Goal: Information Seeking & Learning: Learn about a topic

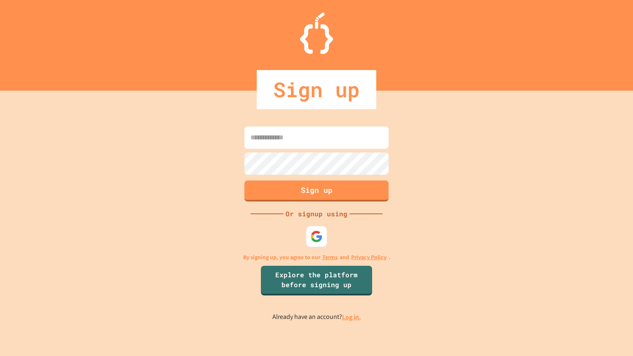
click at [342, 134] on input at bounding box center [316, 138] width 144 height 22
click at [349, 315] on link "Log in." at bounding box center [351, 317] width 19 height 9
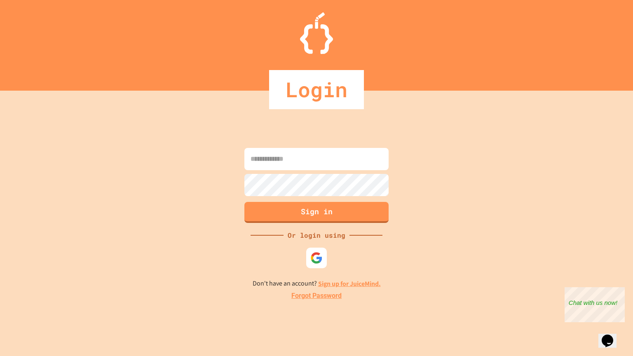
click at [304, 166] on input at bounding box center [316, 159] width 144 height 22
click at [253, 159] on input "*********" at bounding box center [316, 159] width 144 height 22
click at [343, 159] on input "*********" at bounding box center [316, 159] width 144 height 22
type input "**********"
click at [341, 210] on button "Sign in" at bounding box center [316, 211] width 147 height 21
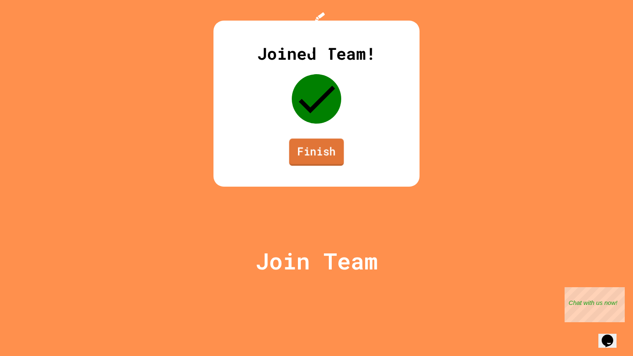
click at [299, 166] on link "Finish" at bounding box center [316, 151] width 55 height 27
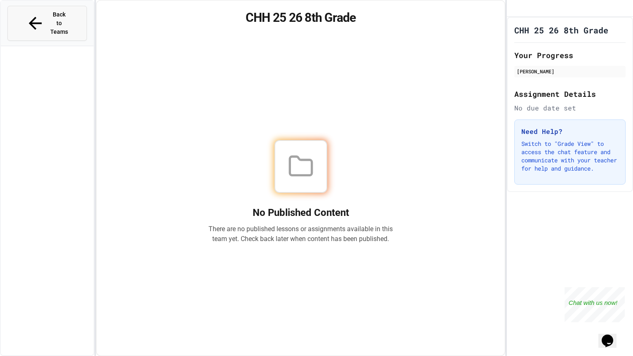
click at [69, 21] on button "Back to Teams" at bounding box center [47, 23] width 80 height 35
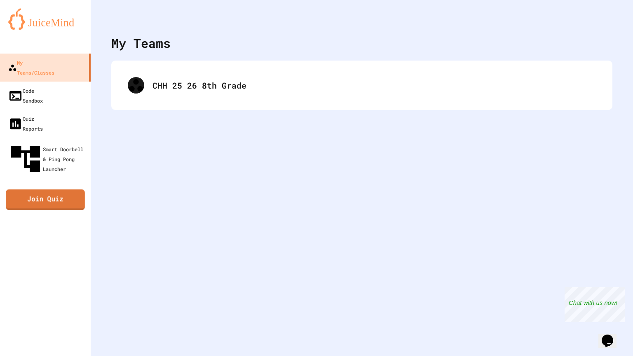
click at [74, 190] on link "Join Quiz" at bounding box center [45, 200] width 79 height 21
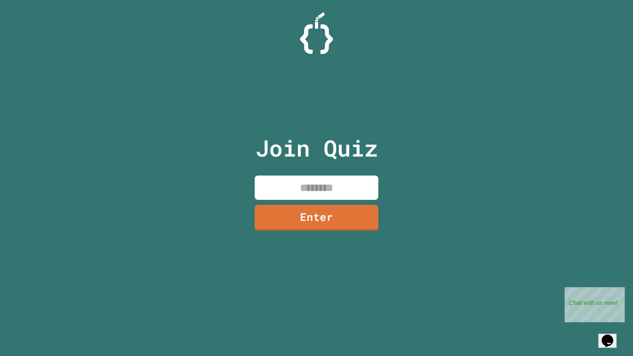
click at [277, 193] on input at bounding box center [317, 188] width 124 height 24
type input "********"
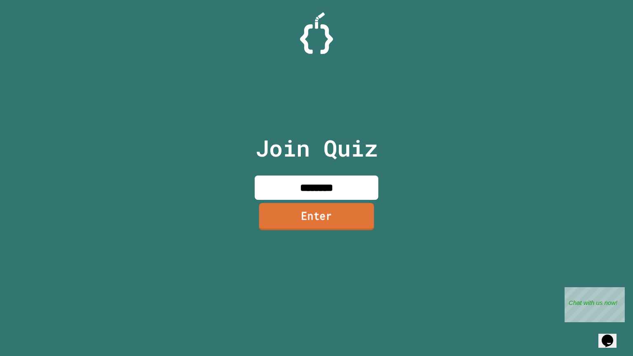
click at [304, 216] on link "Enter" at bounding box center [316, 216] width 115 height 27
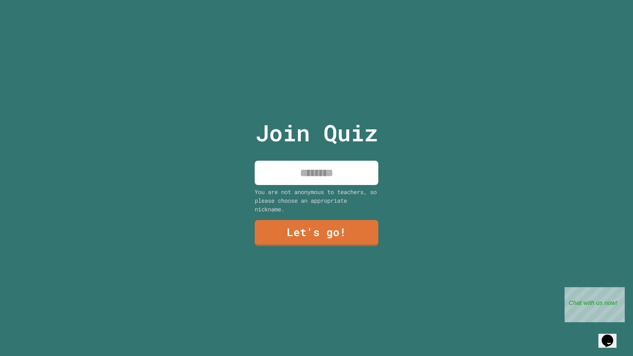
click at [293, 180] on input at bounding box center [317, 173] width 124 height 24
type input "**********"
click at [341, 235] on link "Let's go!" at bounding box center [316, 231] width 122 height 27
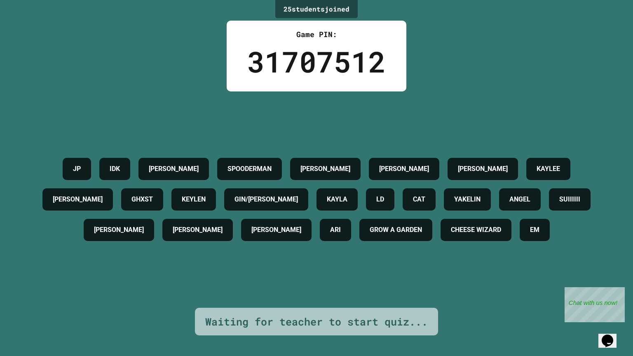
click at [153, 159] on div "JP IDK [PERSON_NAME] [PERSON_NAME] [PERSON_NAME] [PERSON_NAME] GHXST [PERSON_NA…" at bounding box center [317, 199] width 592 height 91
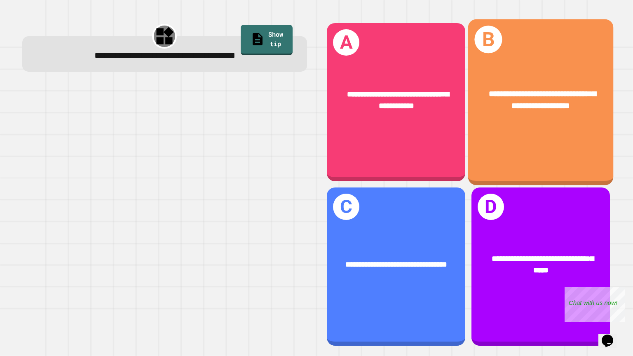
click at [536, 148] on div "**********" at bounding box center [540, 102] width 145 height 166
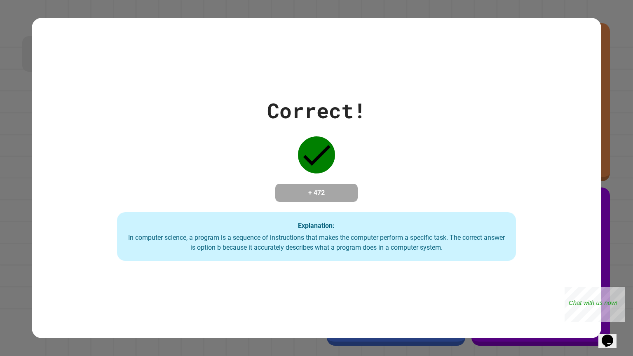
click at [526, 157] on div "Correct! + 472 Explanation: In computer science, a program is a sequence of ins…" at bounding box center [316, 178] width 569 height 166
click at [368, 152] on div "Correct! + 472 Explanation: In computer science, a program is a sequence of ins…" at bounding box center [316, 178] width 569 height 166
click at [278, 166] on div "Correct! + 472 Explanation: In computer science, a program is a sequence of ins…" at bounding box center [316, 178] width 569 height 166
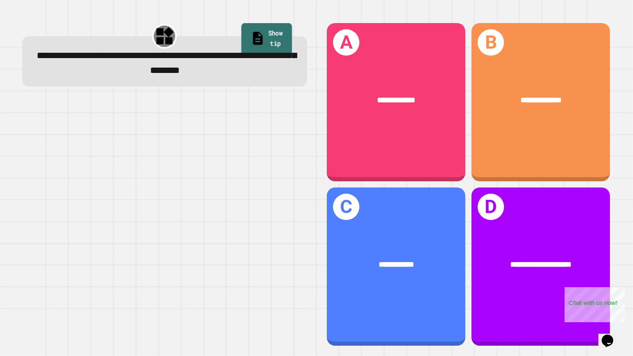
click at [272, 30] on link "Show tip" at bounding box center [266, 39] width 51 height 32
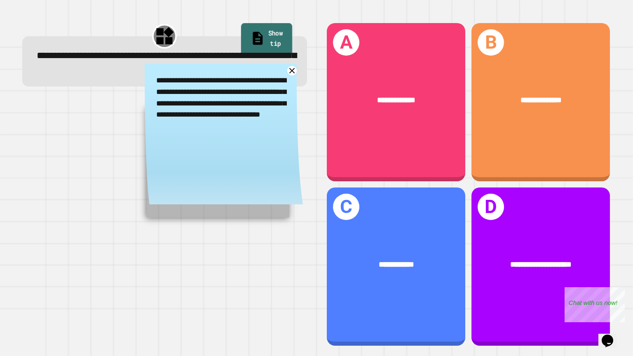
click at [270, 32] on link "Show tip" at bounding box center [266, 39] width 51 height 32
click at [294, 69] on icon at bounding box center [292, 71] width 12 height 12
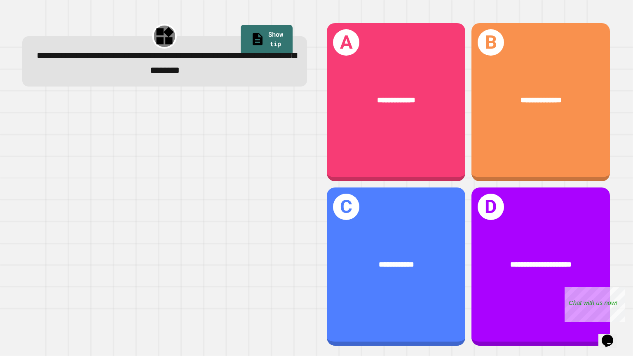
click at [294, 69] on div "**********" at bounding box center [164, 63] width 259 height 29
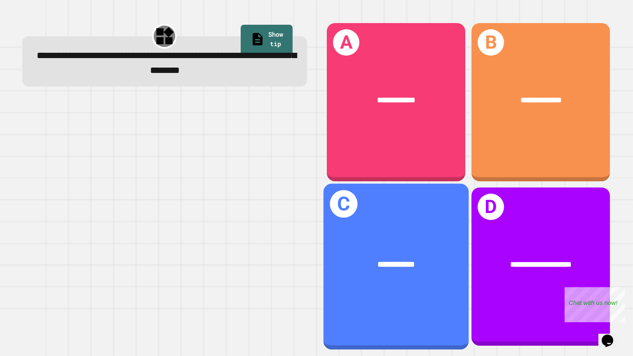
click at [361, 235] on div "**********" at bounding box center [395, 266] width 145 height 166
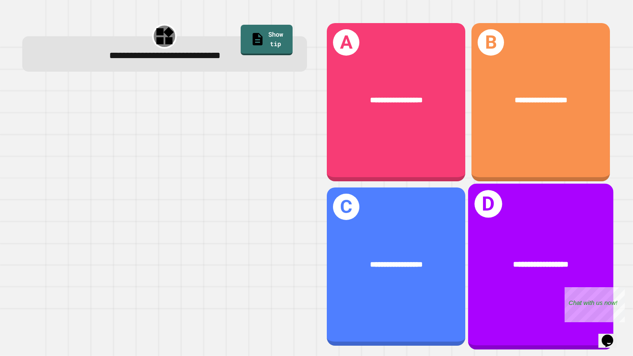
click at [586, 275] on div "**********" at bounding box center [540, 264] width 145 height 45
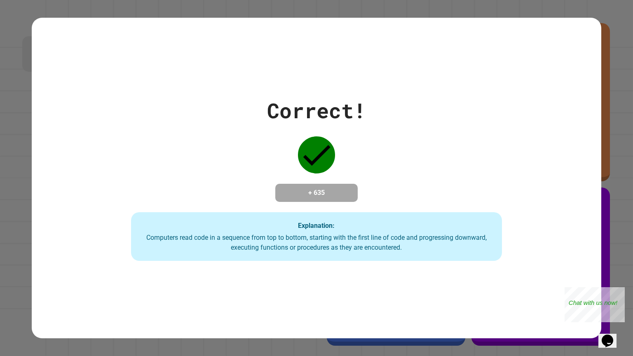
click at [318, 221] on div "Explanation: Computers read code in a sequence from top to bottom, starting wit…" at bounding box center [316, 236] width 371 height 49
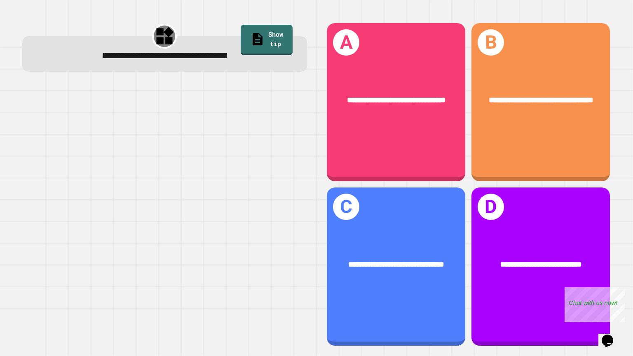
click at [297, 116] on div at bounding box center [164, 215] width 285 height 262
click at [253, 38] on link "Show tip" at bounding box center [266, 39] width 53 height 32
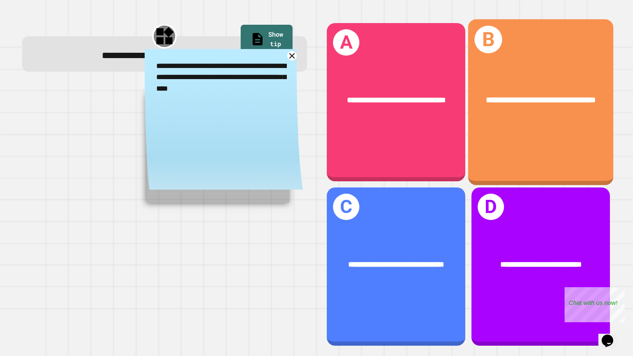
click at [572, 96] on span "**********" at bounding box center [541, 100] width 110 height 8
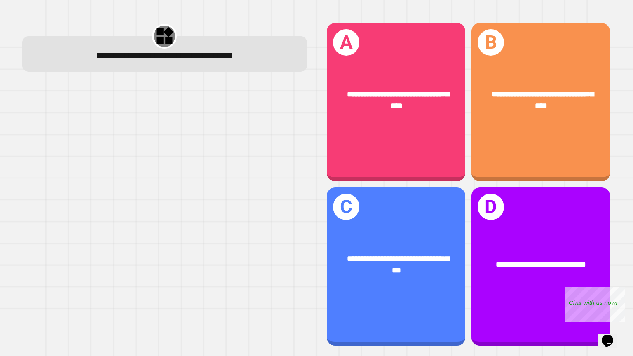
click at [260, 144] on div at bounding box center [164, 215] width 285 height 262
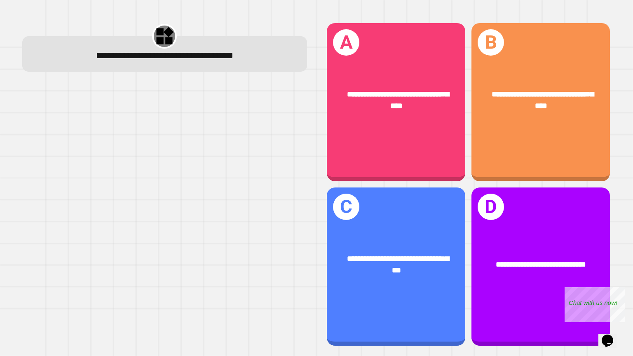
click at [260, 144] on div at bounding box center [164, 215] width 285 height 262
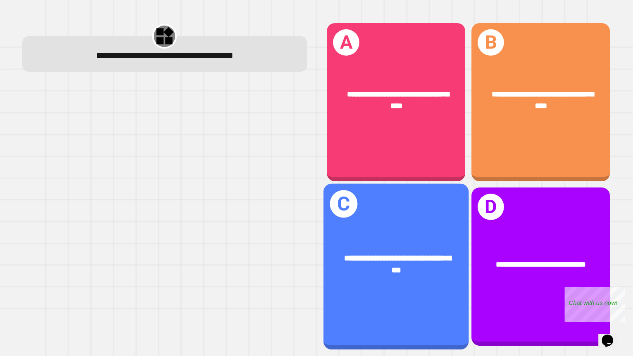
click at [424, 260] on span "**********" at bounding box center [397, 264] width 107 height 21
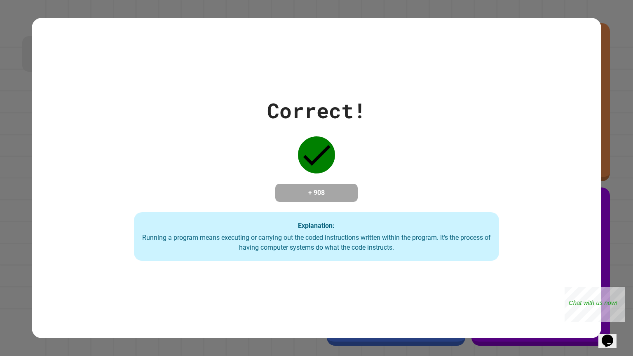
click at [424, 260] on div "Explanation: Running a program means executing or carrying out the coded instru…" at bounding box center [316, 236] width 365 height 49
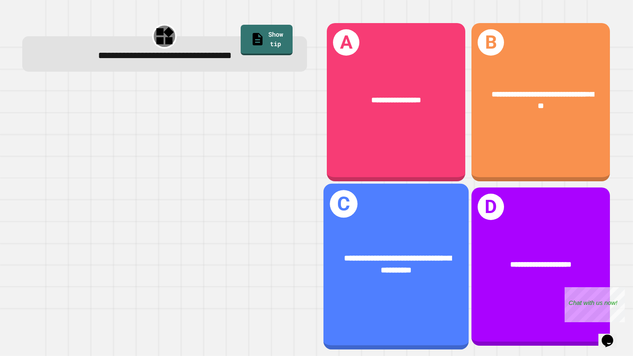
click at [415, 254] on span "**********" at bounding box center [397, 264] width 107 height 21
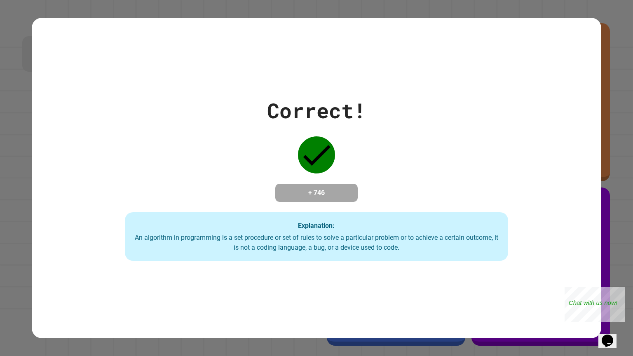
click at [415, 253] on div "An algorithm in programming is a set procedure or set of rules to solve a parti…" at bounding box center [316, 243] width 367 height 20
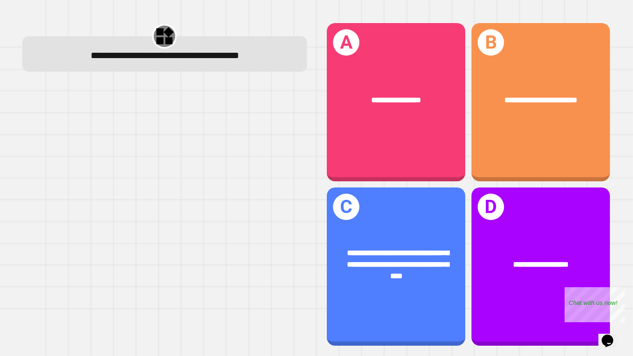
click at [266, 169] on div at bounding box center [164, 215] width 285 height 262
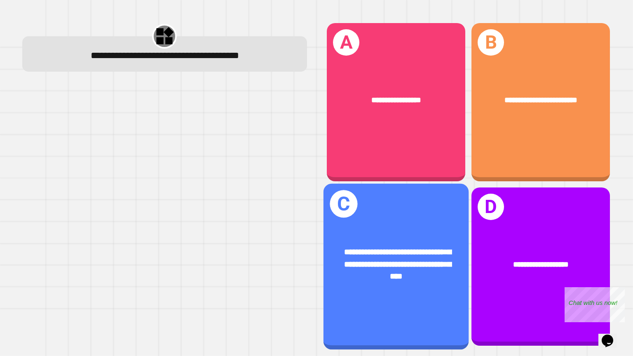
click at [441, 214] on div "**********" at bounding box center [395, 266] width 145 height 166
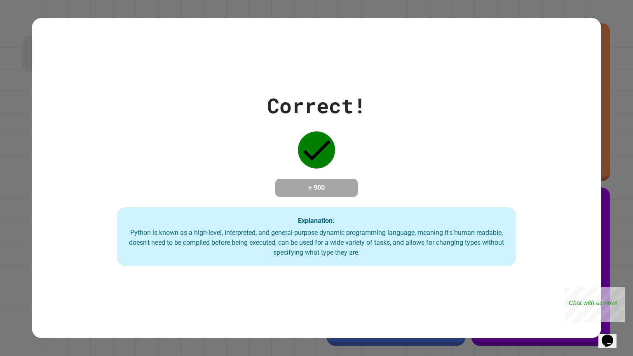
click at [441, 214] on div "Explanation: Python is known as a high-level, interpreted, and general-purpose …" at bounding box center [316, 236] width 399 height 59
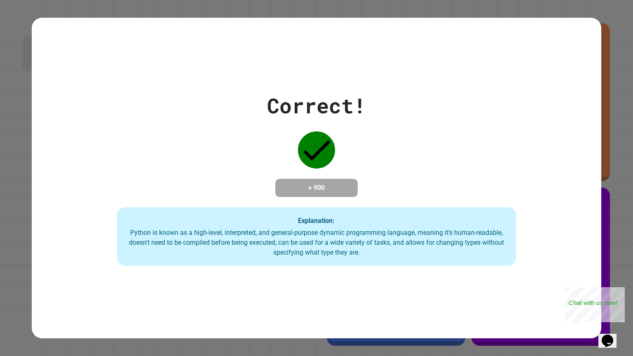
click at [441, 214] on div "Explanation: Python is known as a high-level, interpreted, and general-purpose …" at bounding box center [316, 236] width 399 height 59
click at [342, 152] on div "Correct! + 900 Explanation: Python is known as a high-level, interpreted, and g…" at bounding box center [316, 178] width 569 height 176
click at [342, 155] on div "Correct! + 900 Explanation: Python is known as a high-level, interpreted, and g…" at bounding box center [316, 178] width 569 height 176
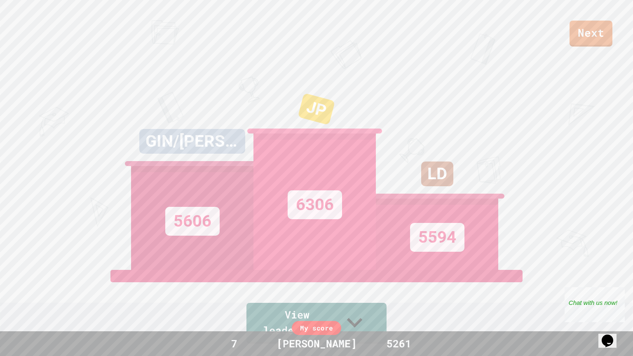
click at [285, 304] on div "View leaderboard" at bounding box center [316, 307] width 140 height 74
click at [583, 40] on link "Next" at bounding box center [590, 34] width 43 height 26
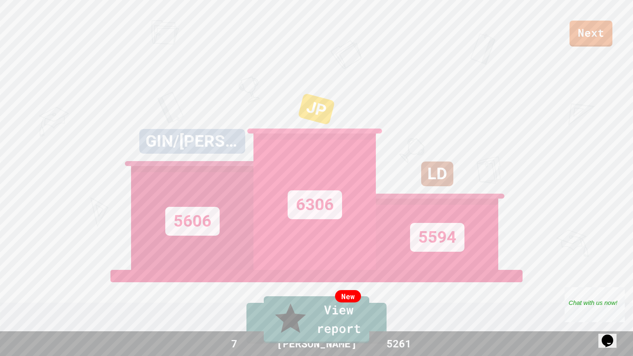
type textarea "**"
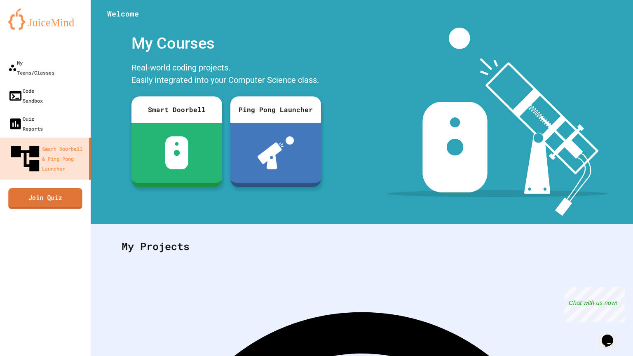
click at [31, 188] on link "Join Quiz" at bounding box center [45, 198] width 74 height 21
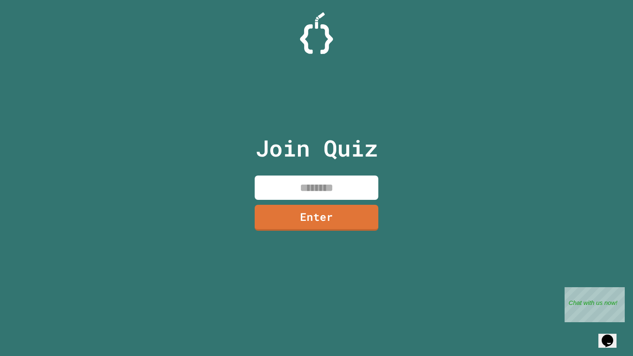
click at [355, 185] on input at bounding box center [317, 188] width 124 height 24
type input "********"
click at [365, 213] on link "Enter" at bounding box center [316, 217] width 122 height 27
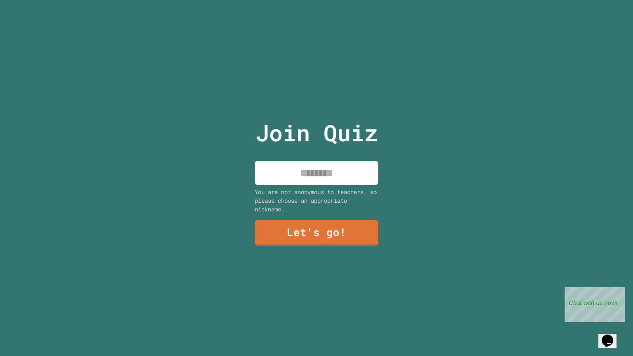
click at [365, 213] on div "Join Quiz You are not anonymous to teachers, so please choose an appropriate ni…" at bounding box center [316, 178] width 139 height 356
click at [333, 186] on div "Join Quiz You are not anonymous to teachers, so please choose an appropriate ni…" at bounding box center [316, 178] width 139 height 356
click at [320, 177] on input at bounding box center [317, 173] width 124 height 24
type input "*"
type input "**********"
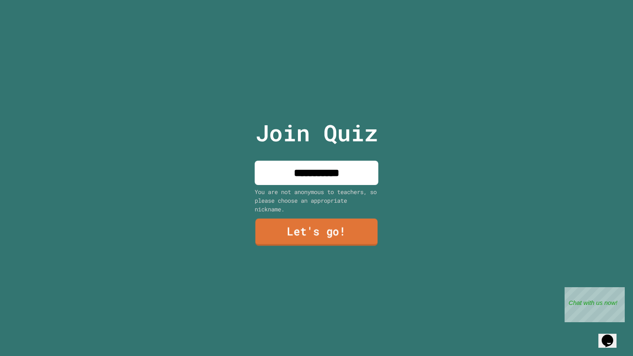
click at [333, 228] on link "Let's go!" at bounding box center [316, 231] width 122 height 27
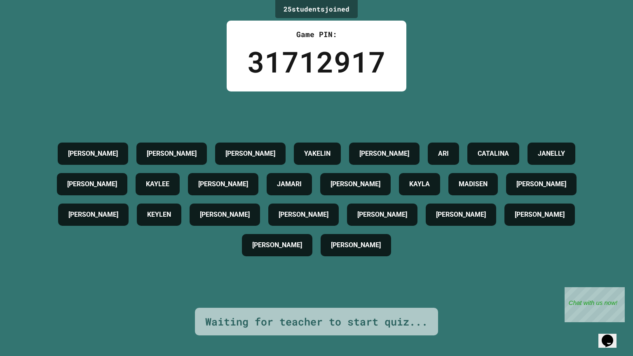
click at [250, 220] on h4 "[PERSON_NAME]" at bounding box center [225, 215] width 50 height 10
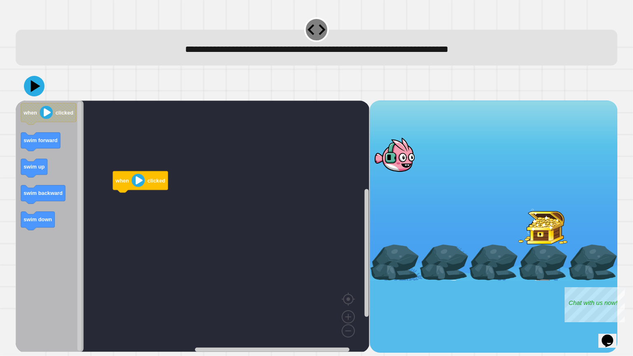
click at [131, 177] on icon "Blockly Workspace" at bounding box center [140, 181] width 55 height 21
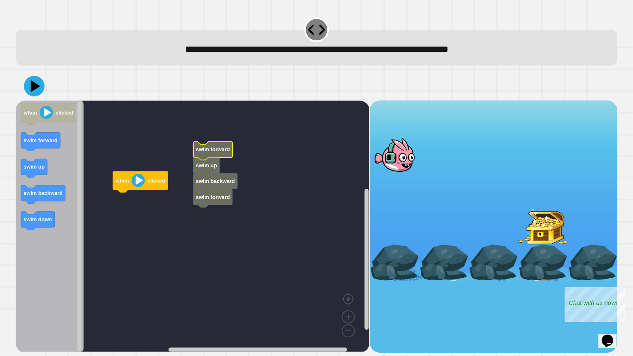
click at [50, 181] on icon "Blockly Workspace" at bounding box center [50, 226] width 68 height 251
click at [206, 204] on icon "Blockly Workspace" at bounding box center [206, 198] width 26 height 19
click at [205, 203] on icon "Blockly Workspace" at bounding box center [206, 198] width 26 height 19
click at [144, 183] on image "Blockly Workspace" at bounding box center [138, 180] width 13 height 13
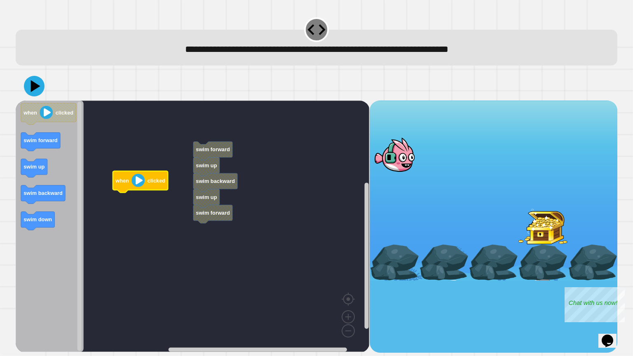
click at [144, 183] on image "Blockly Workspace" at bounding box center [138, 180] width 13 height 13
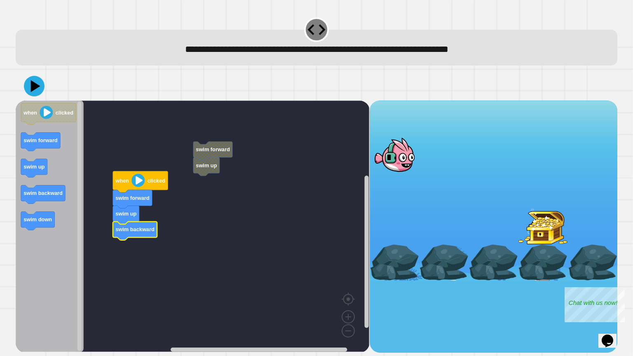
click at [133, 176] on image "Blockly Workspace" at bounding box center [138, 180] width 13 height 13
click at [192, 169] on rect "Blockly Workspace" at bounding box center [193, 226] width 354 height 251
click at [100, 183] on rect "Blockly Workspace" at bounding box center [193, 226] width 354 height 251
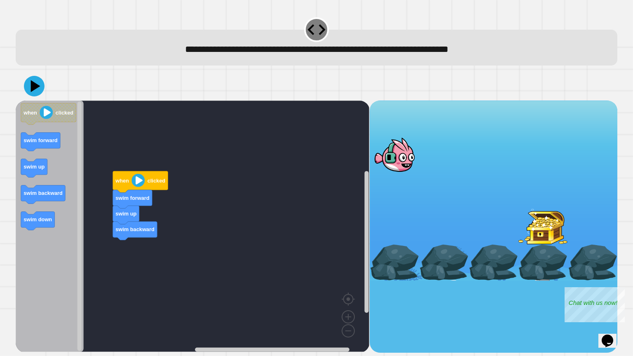
click at [138, 181] on image "Blockly Workspace" at bounding box center [138, 180] width 13 height 13
click at [349, 319] on image "Blockly Workspace" at bounding box center [348, 297] width 40 height 51
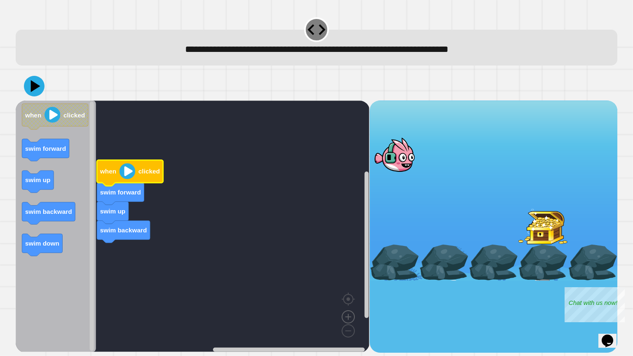
click at [349, 319] on image "Blockly Workspace" at bounding box center [348, 297] width 40 height 51
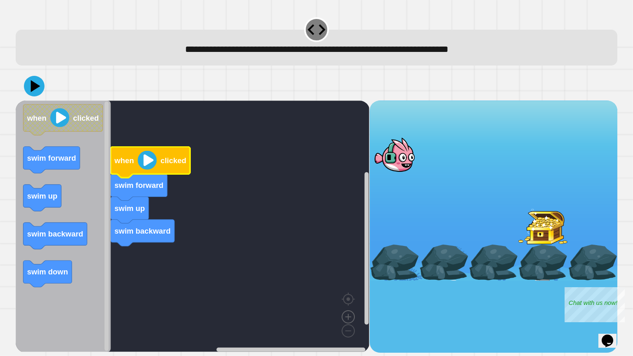
click at [349, 319] on image "Blockly Workspace" at bounding box center [348, 297] width 40 height 51
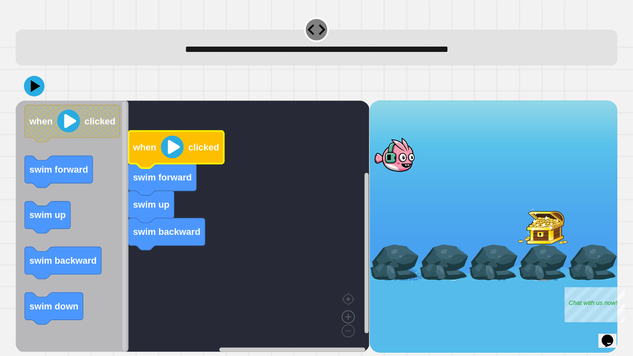
click at [347, 318] on image "Blockly Workspace" at bounding box center [348, 297] width 40 height 51
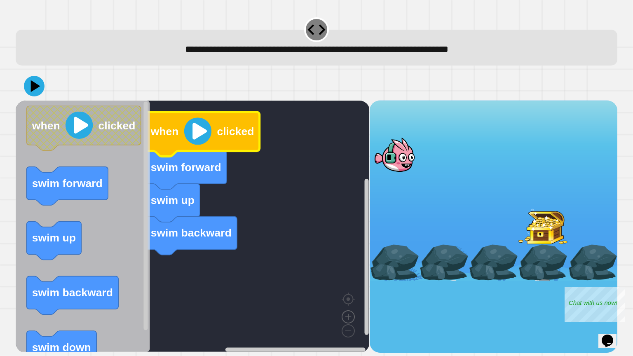
click at [347, 318] on image "Blockly Workspace" at bounding box center [348, 297] width 40 height 51
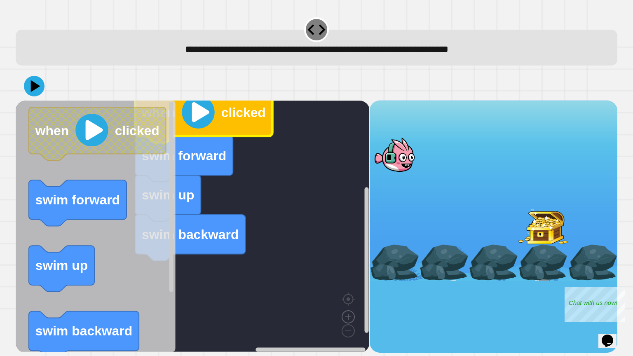
click at [347, 318] on image "Blockly Workspace" at bounding box center [348, 297] width 40 height 51
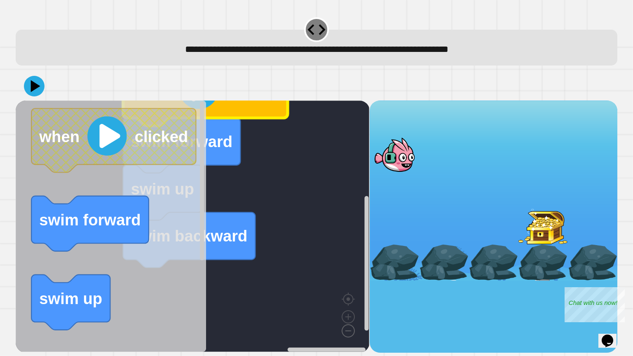
click at [347, 328] on image "Blockly Workspace" at bounding box center [335, 311] width 40 height 51
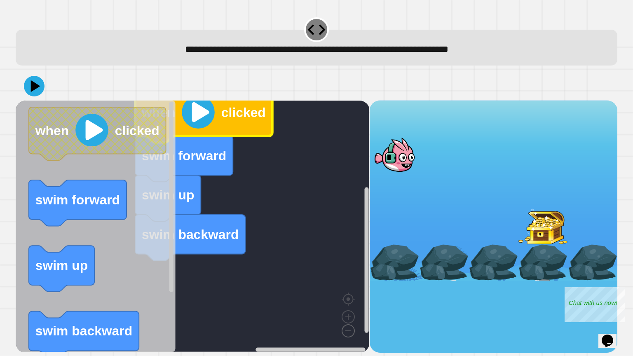
click at [347, 328] on image "Blockly Workspace" at bounding box center [335, 311] width 40 height 51
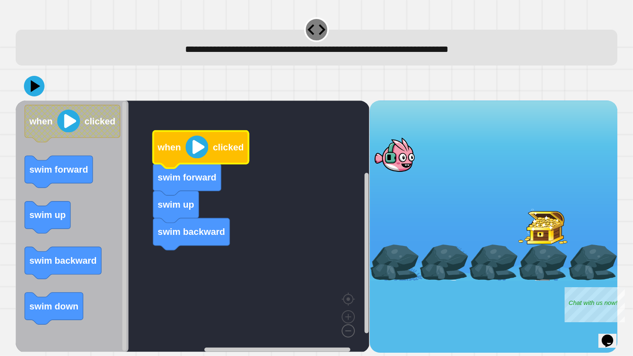
click at [347, 328] on image "Blockly Workspace" at bounding box center [335, 311] width 40 height 51
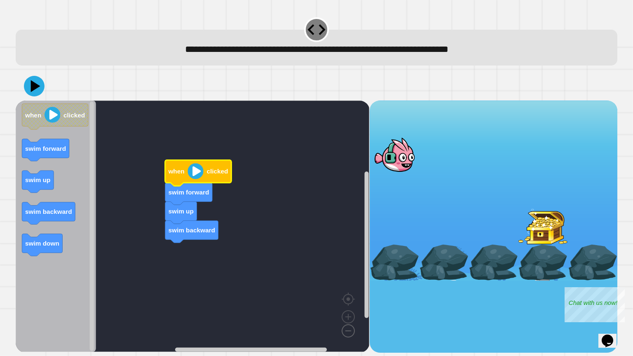
click at [347, 328] on image "Blockly Workspace" at bounding box center [335, 311] width 40 height 51
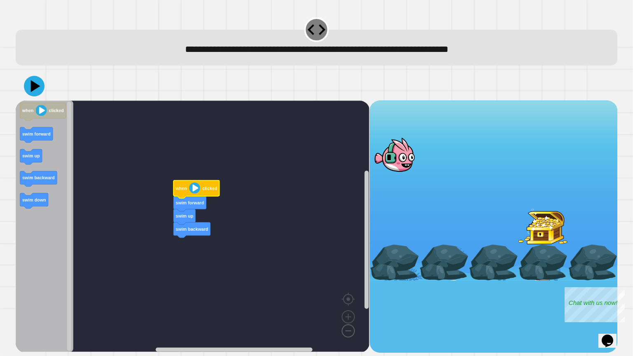
click at [347, 328] on image "Blockly Workspace" at bounding box center [335, 311] width 40 height 51
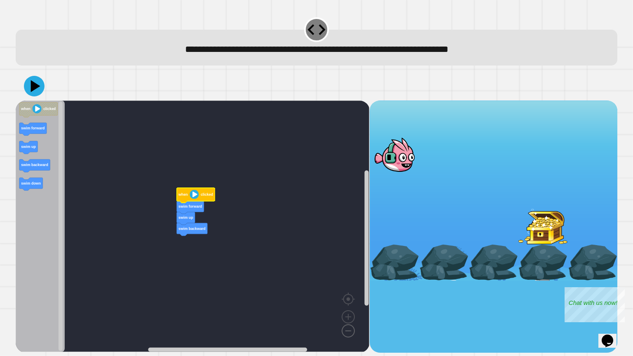
click at [347, 328] on image "Blockly Workspace" at bounding box center [335, 311] width 40 height 51
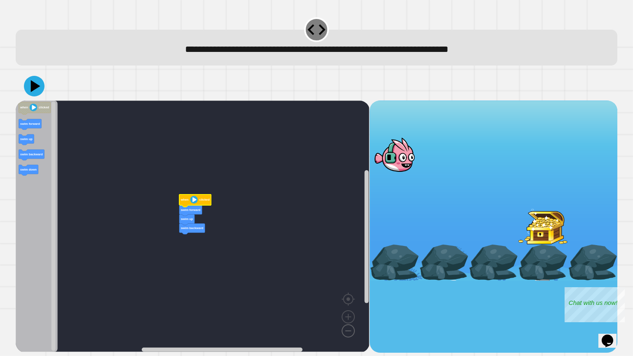
click at [347, 328] on image "Blockly Workspace" at bounding box center [335, 311] width 40 height 51
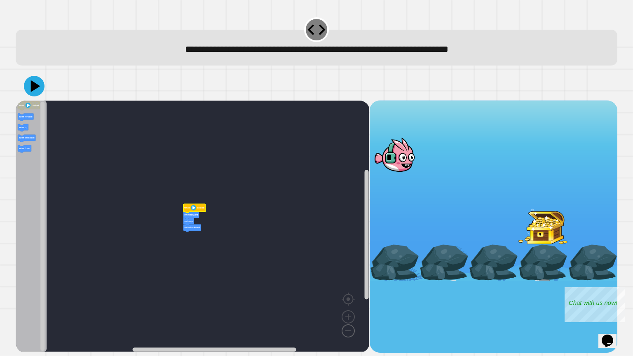
click at [348, 330] on image "Blockly Workspace" at bounding box center [335, 311] width 40 height 51
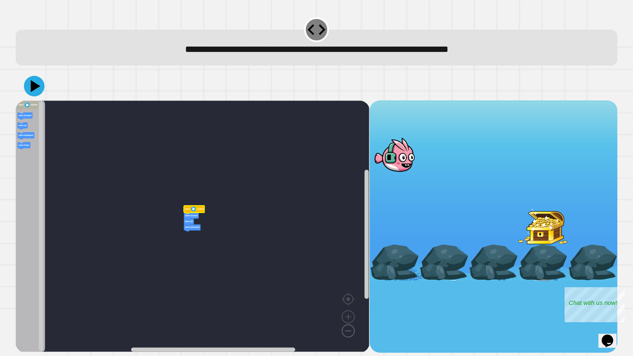
click at [348, 330] on image "Blockly Workspace" at bounding box center [335, 311] width 40 height 51
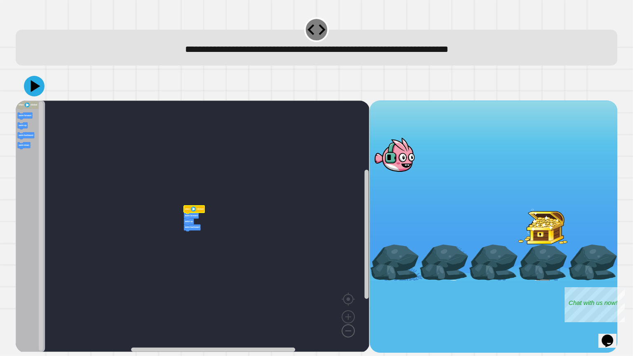
click at [348, 330] on image "Blockly Workspace" at bounding box center [335, 311] width 40 height 51
click at [348, 321] on image "Blockly Workspace" at bounding box center [348, 297] width 40 height 51
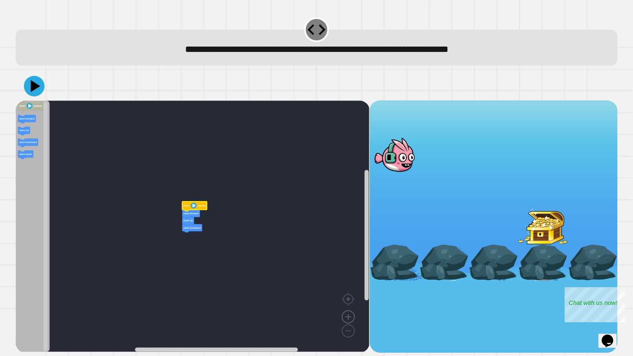
click at [348, 321] on image "Blockly Workspace" at bounding box center [348, 297] width 40 height 51
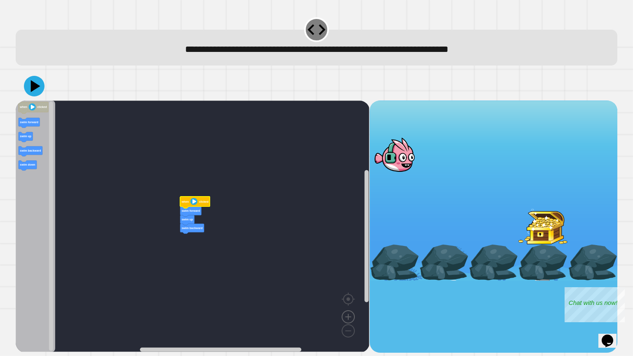
click at [348, 321] on image "Blockly Workspace" at bounding box center [348, 297] width 40 height 51
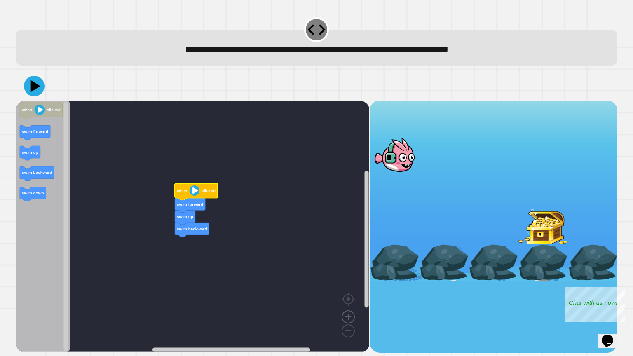
click at [348, 321] on image "Blockly Workspace" at bounding box center [348, 297] width 40 height 51
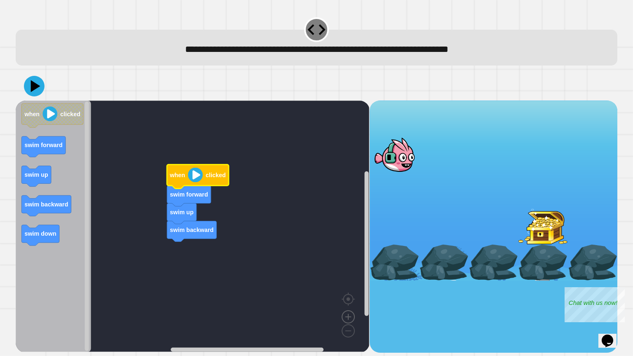
click at [348, 321] on image "Blockly Workspace" at bounding box center [348, 297] width 40 height 51
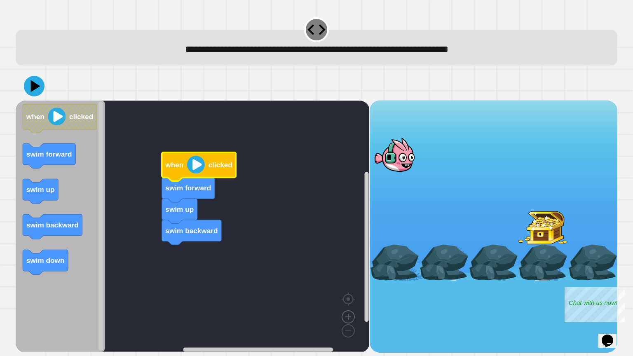
click at [348, 321] on image "Blockly Workspace" at bounding box center [348, 297] width 40 height 51
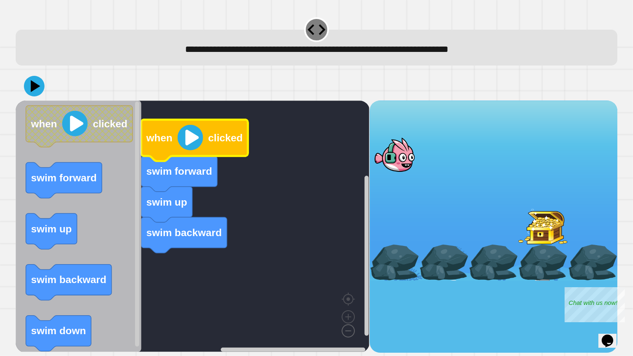
click at [348, 331] on image "Blockly Workspace" at bounding box center [335, 311] width 40 height 51
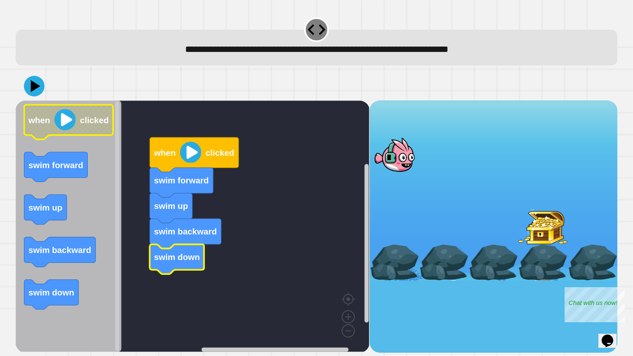
click at [61, 112] on image "Blockly Workspace" at bounding box center [64, 119] width 21 height 21
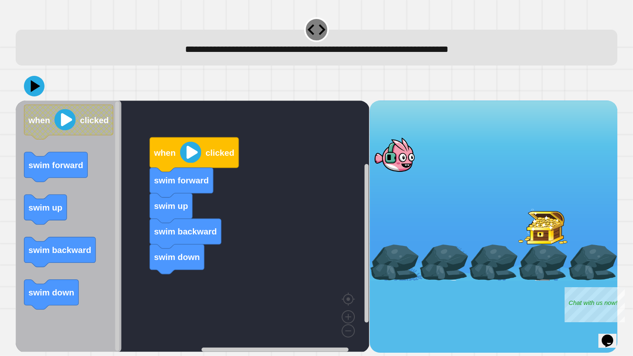
click at [145, 234] on div "when clicked swim forward swim up swim backward swim down when clicked swim for…" at bounding box center [193, 227] width 354 height 252
click at [130, 139] on div "when clicked swim forward swim up swim backward swim down when clicked swim for…" at bounding box center [193, 227] width 354 height 252
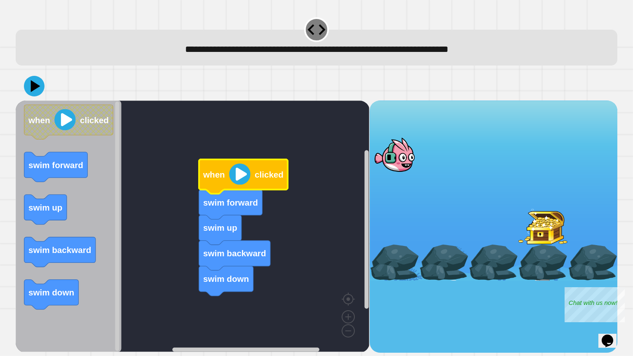
click at [309, 216] on rect "Blockly Workspace" at bounding box center [193, 226] width 354 height 251
click at [230, 178] on image "Blockly Workspace" at bounding box center [239, 174] width 21 height 21
click at [555, 234] on div at bounding box center [542, 227] width 49 height 36
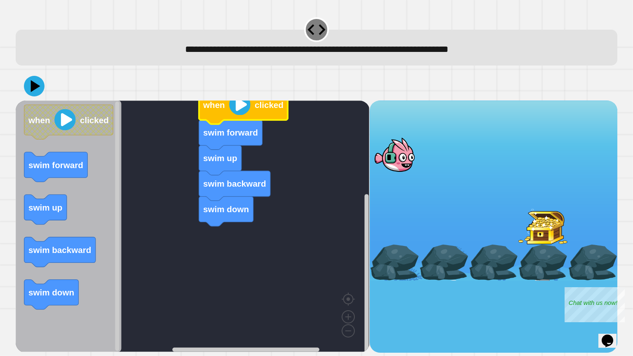
click at [265, 323] on rect "Blockly Workspace" at bounding box center [193, 226] width 354 height 251
click at [262, 344] on rect "Blockly Workspace" at bounding box center [193, 226] width 354 height 251
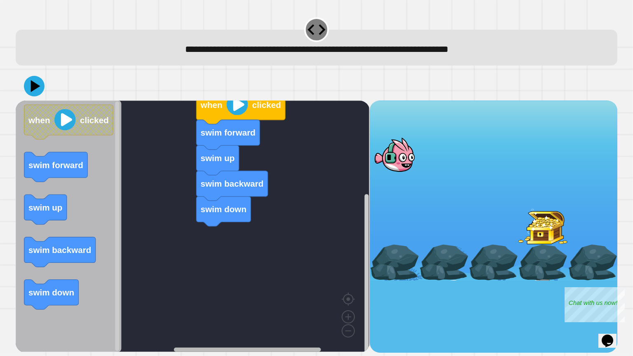
click at [267, 321] on div "when clicked swim forward swim up swim backward swim down when clicked swim for…" at bounding box center [193, 227] width 354 height 252
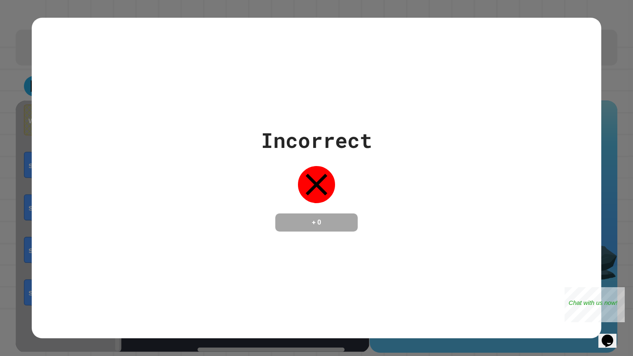
click at [598, 334] on button "Opens Chat This icon Opens the chat window." at bounding box center [607, 341] width 18 height 14
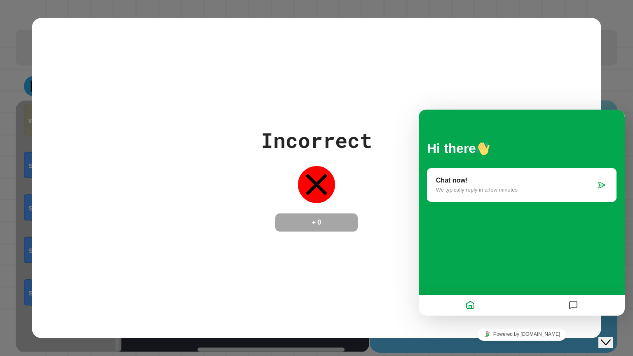
click at [305, 70] on div "Incorrect + 0" at bounding box center [316, 178] width 569 height 321
click at [289, 104] on div "Incorrect + 0" at bounding box center [316, 178] width 569 height 321
click at [568, 310] on icon "Messages" at bounding box center [573, 306] width 10 height 16
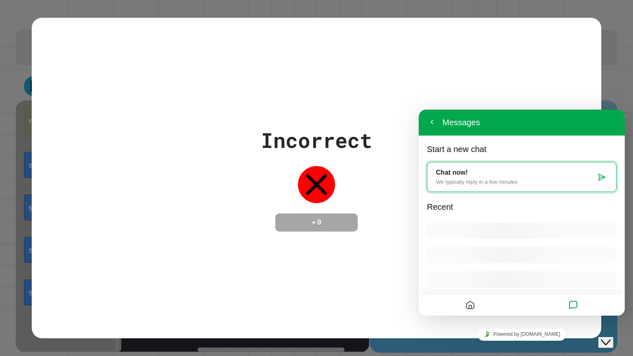
click at [601, 337] on button "Close Chat This icon closes the chat window." at bounding box center [605, 342] width 15 height 11
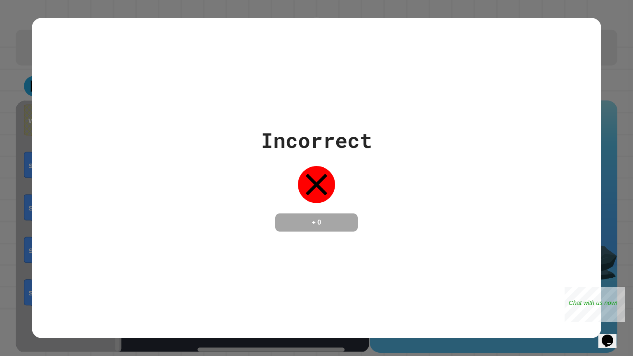
click at [443, 54] on div "Incorrect + 0" at bounding box center [316, 178] width 569 height 321
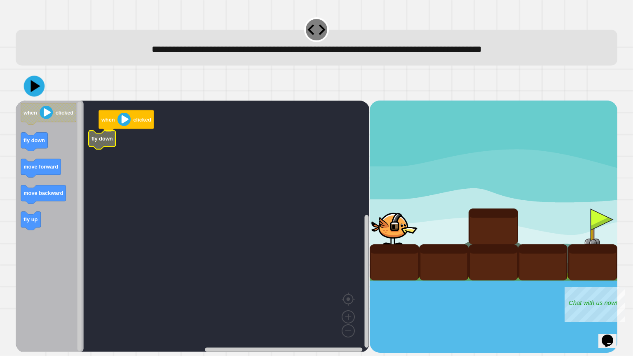
click at [35, 87] on icon at bounding box center [35, 86] width 9 height 12
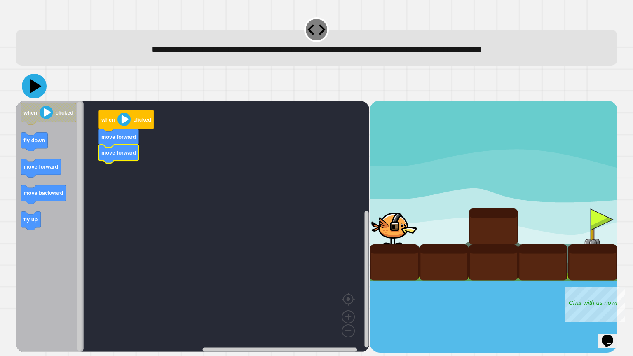
click at [36, 81] on icon at bounding box center [34, 86] width 25 height 25
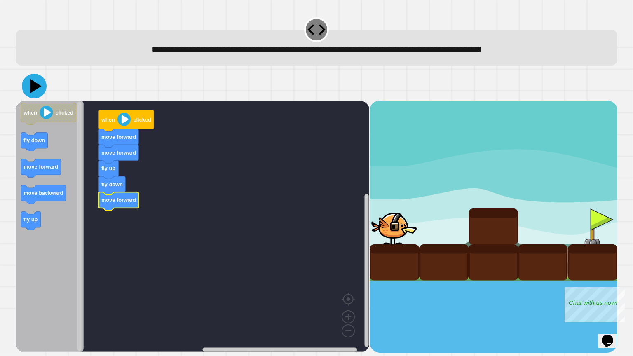
click at [38, 86] on icon at bounding box center [36, 86] width 12 height 14
click at [33, 88] on icon at bounding box center [36, 86] width 12 height 14
click at [36, 79] on icon at bounding box center [34, 86] width 22 height 22
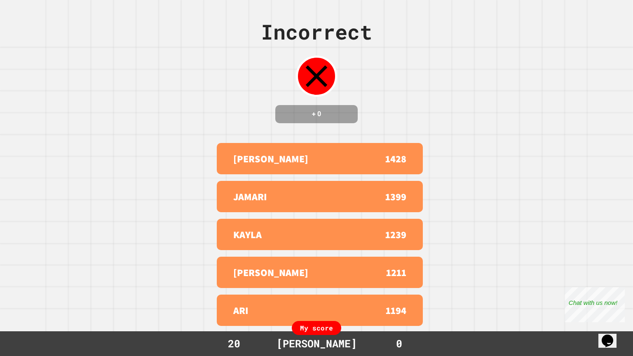
click at [311, 117] on h4 "+ 0" at bounding box center [317, 114] width 66 height 10
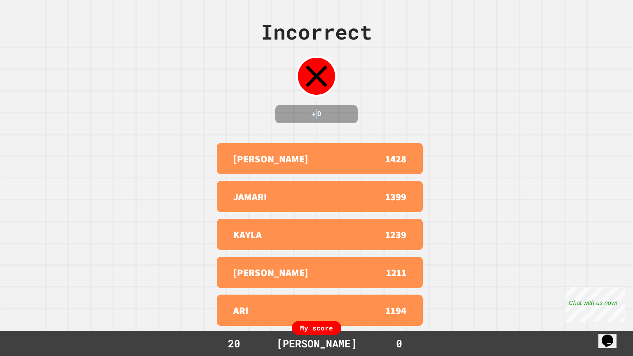
click at [311, 117] on h4 "+ 0" at bounding box center [317, 114] width 66 height 10
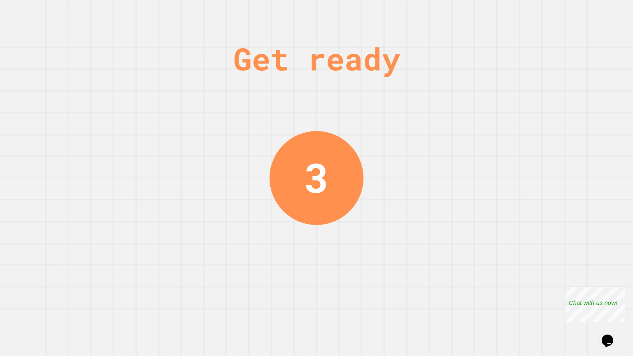
click at [279, 123] on div "Get ready 3" at bounding box center [316, 178] width 633 height 356
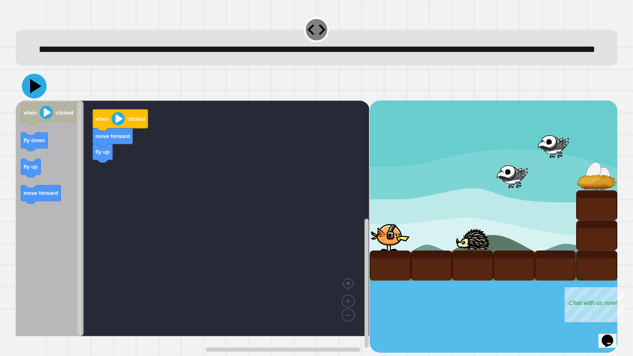
click at [32, 93] on icon at bounding box center [36, 86] width 12 height 14
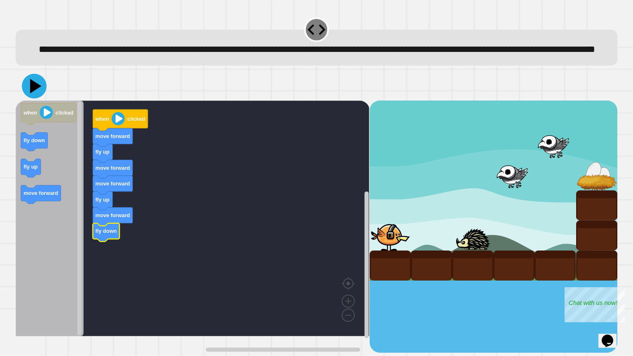
click at [39, 98] on icon at bounding box center [34, 86] width 25 height 25
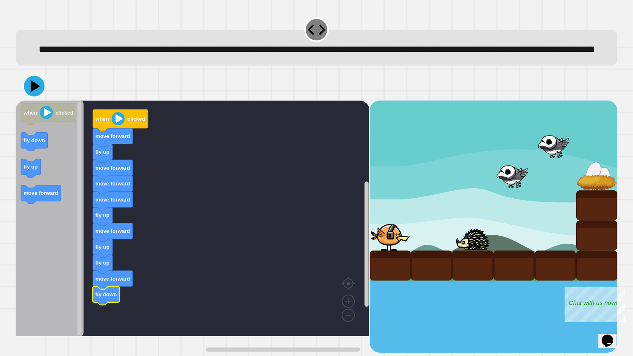
click at [37, 92] on icon at bounding box center [35, 86] width 9 height 12
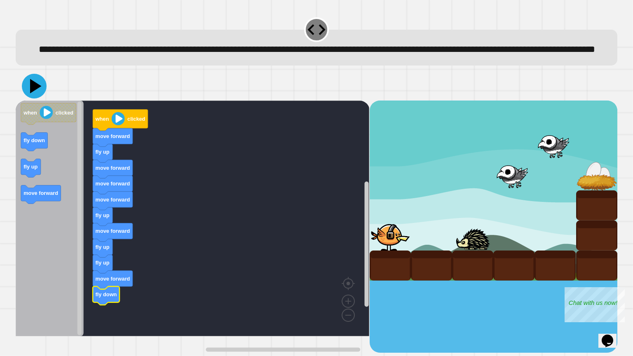
click at [42, 98] on icon at bounding box center [34, 86] width 25 height 25
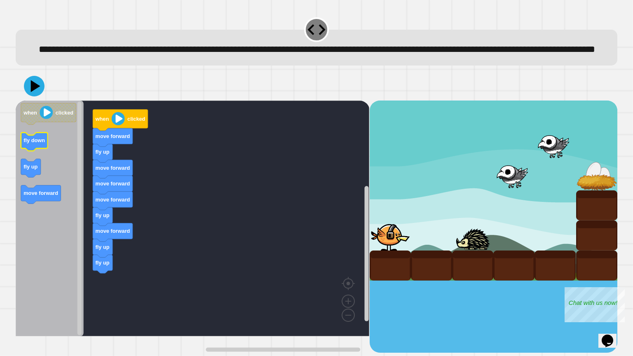
click at [36, 164] on g "when clicked fly down fly up move forward" at bounding box center [48, 153] width 55 height 101
click at [38, 98] on icon at bounding box center [34, 86] width 25 height 25
click at [40, 97] on icon at bounding box center [34, 86] width 22 height 22
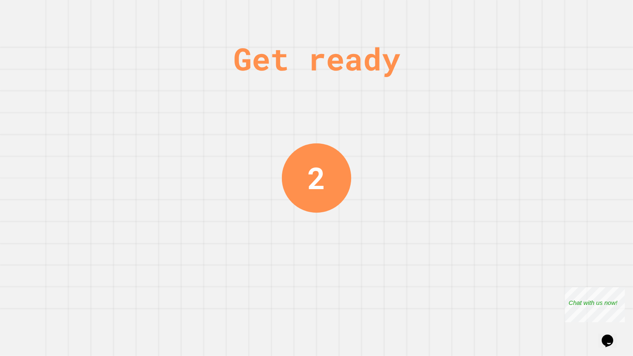
click at [290, 148] on div "2" at bounding box center [316, 177] width 69 height 69
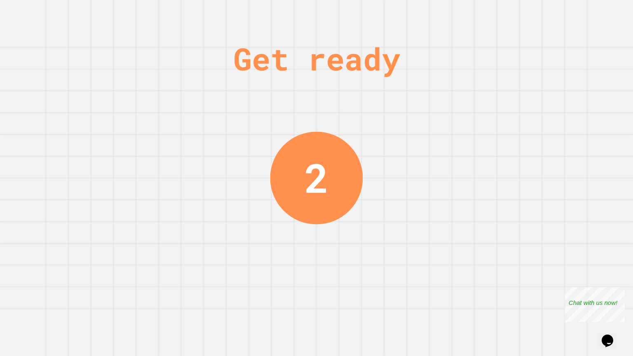
click at [290, 148] on div "2" at bounding box center [316, 178] width 93 height 93
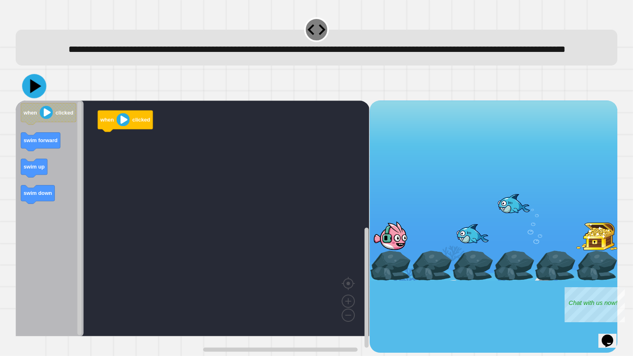
click at [36, 93] on icon at bounding box center [35, 86] width 11 height 14
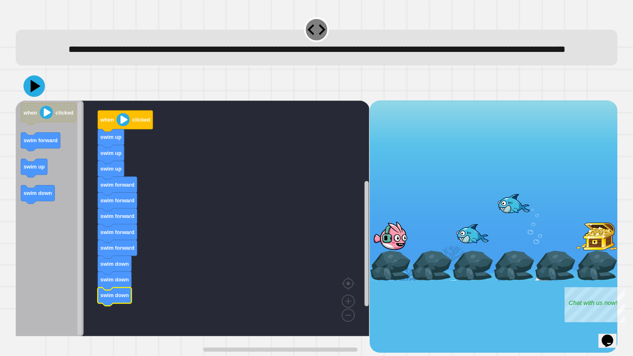
click at [39, 97] on icon at bounding box center [33, 85] width 21 height 21
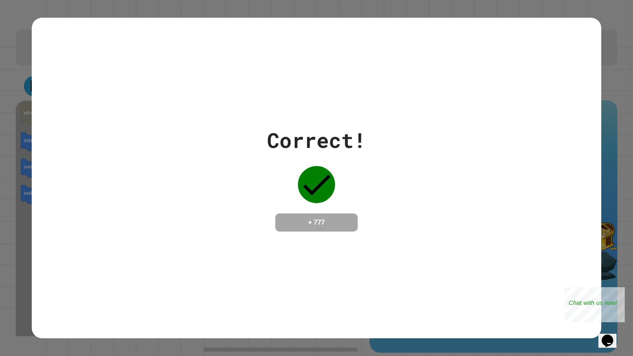
drag, startPoint x: 105, startPoint y: 59, endPoint x: 45, endPoint y: 161, distance: 118.1
click at [45, 161] on div "Correct! + 777" at bounding box center [316, 178] width 569 height 321
drag, startPoint x: 45, startPoint y: 161, endPoint x: 284, endPoint y: 138, distance: 240.1
click at [284, 138] on div "Correct! + 777" at bounding box center [316, 178] width 569 height 107
click at [633, 61] on div "Correct! + 777" at bounding box center [316, 178] width 633 height 356
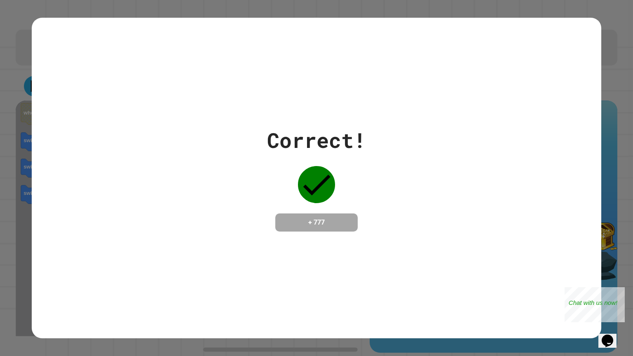
drag, startPoint x: 602, startPoint y: 59, endPoint x: 84, endPoint y: 356, distance: 597.1
click at [84, 356] on div "Correct! + 777" at bounding box center [316, 178] width 633 height 356
drag, startPoint x: 274, startPoint y: 137, endPoint x: 353, endPoint y: 136, distance: 78.7
click at [353, 136] on div "Correct!" at bounding box center [316, 140] width 99 height 31
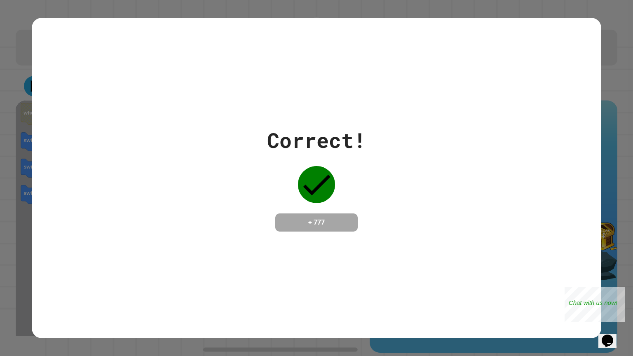
click at [353, 136] on div "Correct!" at bounding box center [316, 140] width 99 height 31
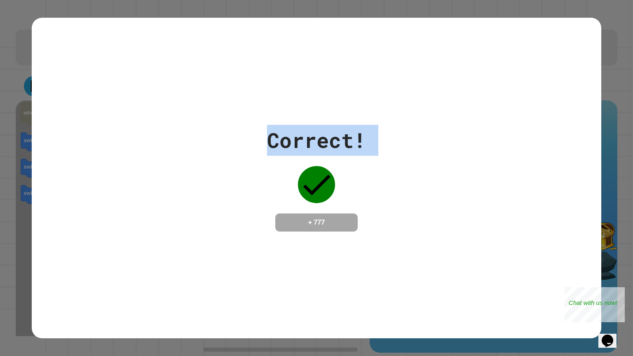
click at [353, 136] on div "Correct!" at bounding box center [316, 140] width 99 height 31
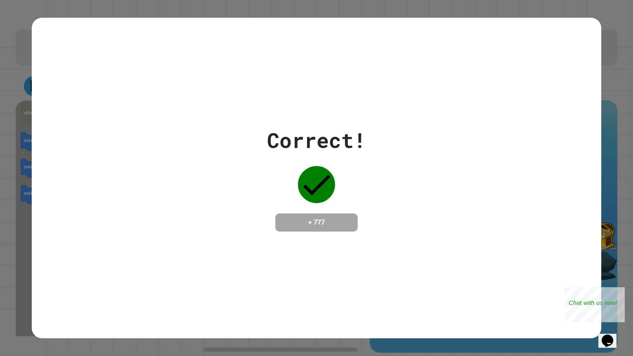
click at [353, 136] on div "Correct!" at bounding box center [316, 140] width 99 height 31
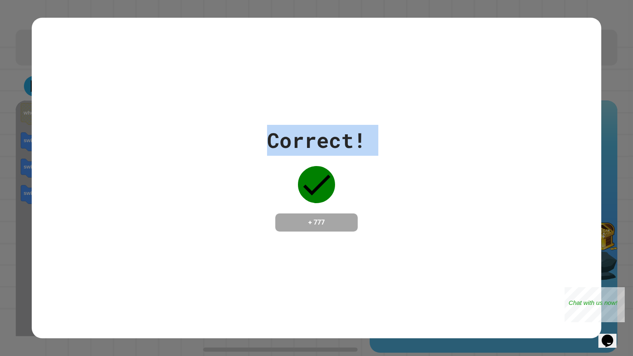
click at [353, 136] on div "Correct!" at bounding box center [316, 140] width 99 height 31
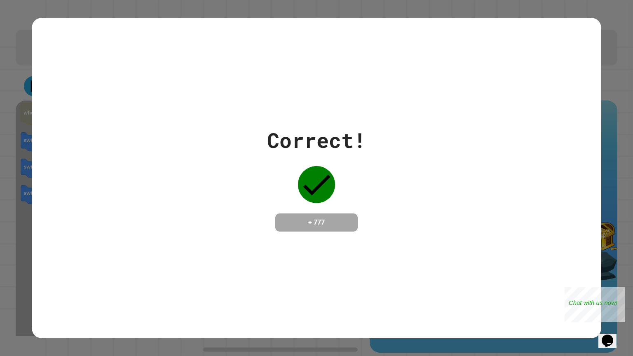
click at [353, 136] on div "Correct!" at bounding box center [316, 140] width 99 height 31
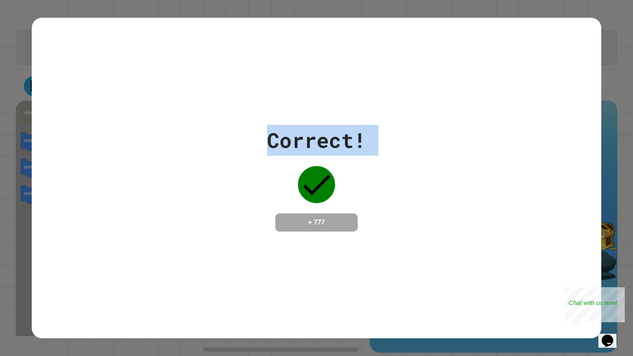
click at [353, 136] on div "Correct!" at bounding box center [316, 140] width 99 height 31
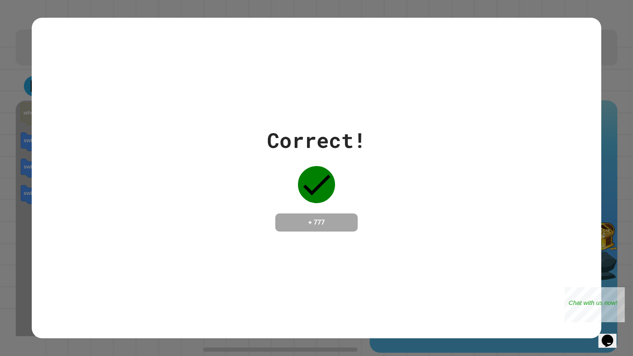
click at [353, 136] on div "Correct!" at bounding box center [316, 140] width 99 height 31
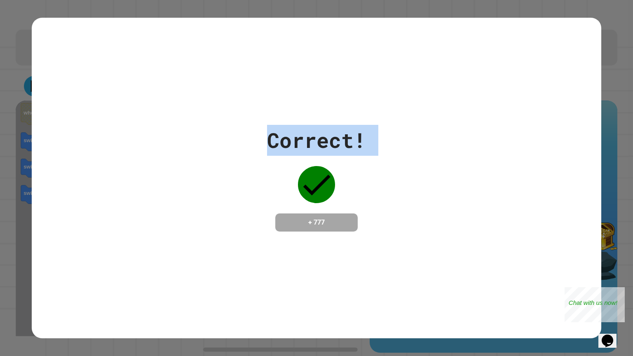
click at [412, 171] on div "Correct! + 777" at bounding box center [316, 178] width 569 height 107
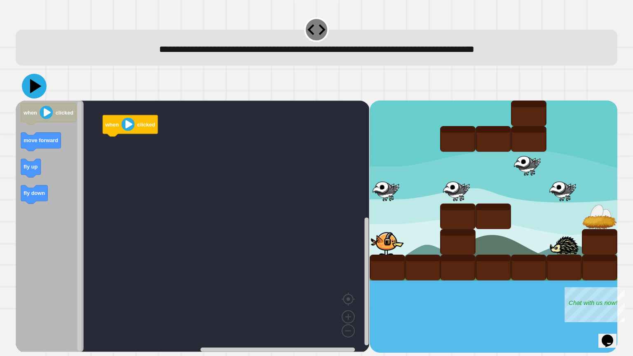
click at [43, 86] on icon at bounding box center [34, 86] width 25 height 25
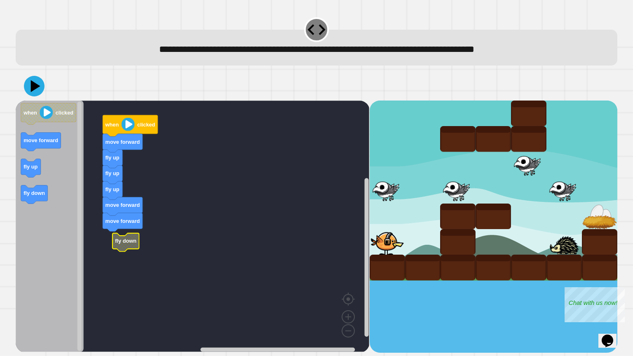
click at [135, 242] on text "fly down" at bounding box center [125, 241] width 21 height 6
click at [117, 257] on div "when clicked move forward fly up fly up fly up move forward move forward fly do…" at bounding box center [193, 227] width 354 height 252
click at [45, 141] on text "move forward" at bounding box center [41, 140] width 35 height 6
click at [114, 254] on rect "Blockly Workspace" at bounding box center [193, 226] width 354 height 251
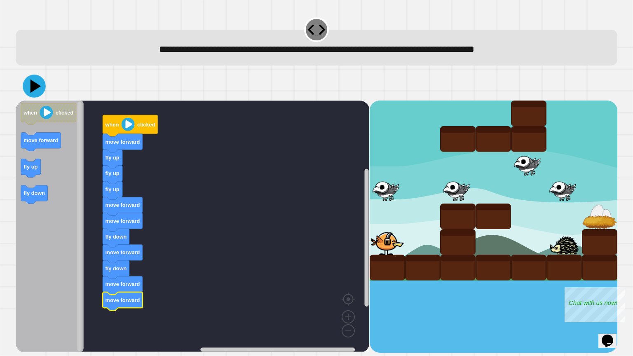
click at [36, 89] on icon at bounding box center [35, 87] width 11 height 14
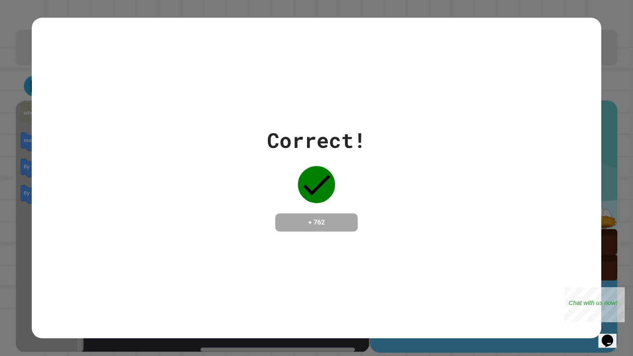
click at [312, 350] on div "Correct! + 762" at bounding box center [316, 178] width 633 height 356
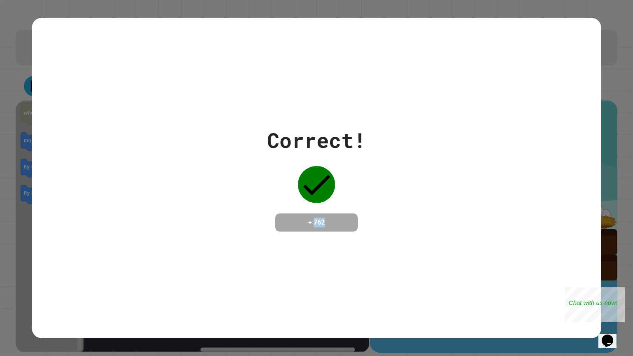
click at [312, 350] on div "Correct! + 762" at bounding box center [316, 178] width 633 height 356
